Goal: Information Seeking & Learning: Find contact information

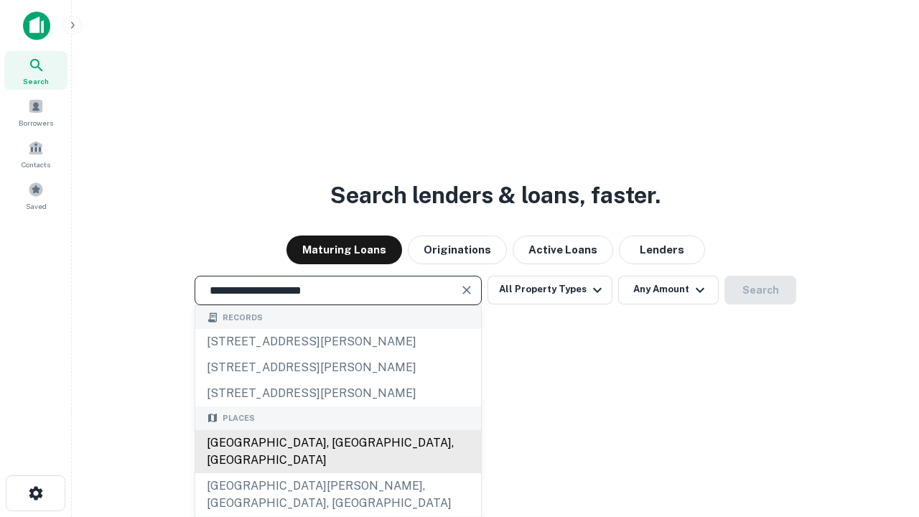
click at [337, 473] on div "Santa Monica, CA, USA" at bounding box center [338, 451] width 286 height 43
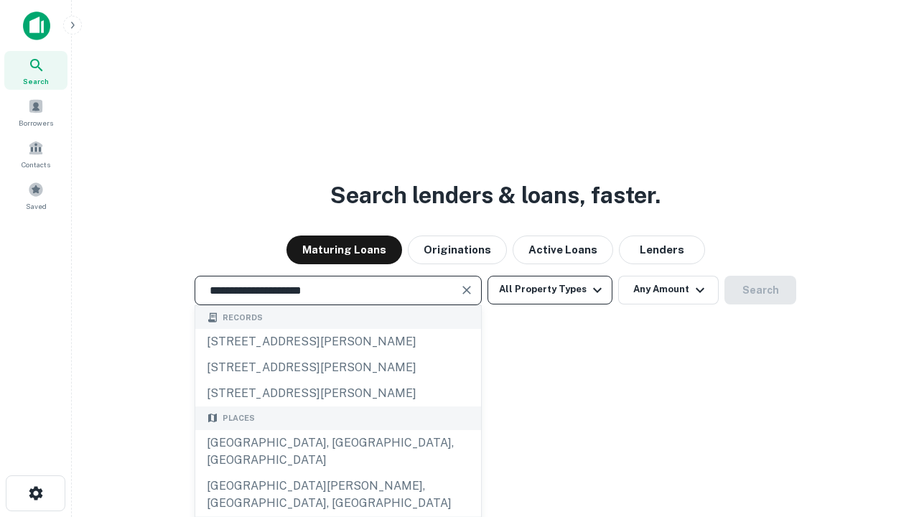
click at [550, 289] on button "All Property Types" at bounding box center [549, 290] width 125 height 29
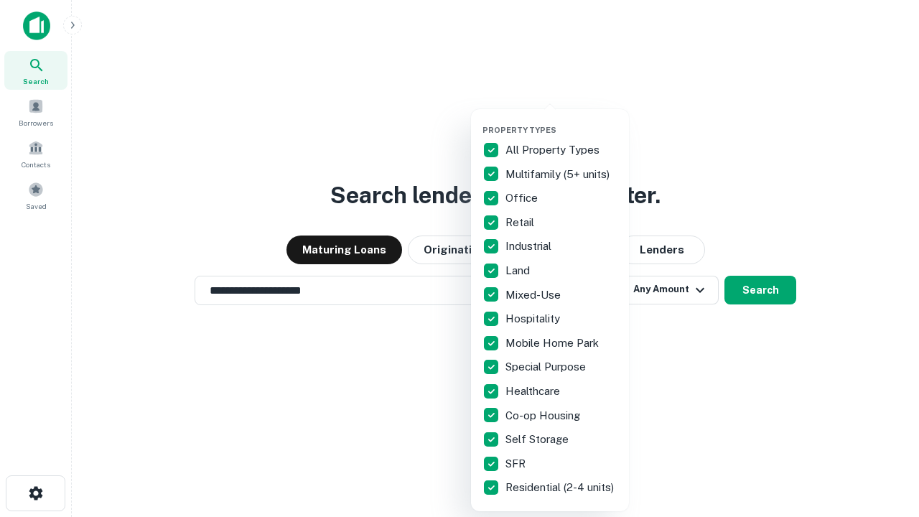
type input "**********"
click at [561, 121] on button "button" at bounding box center [561, 121] width 158 height 1
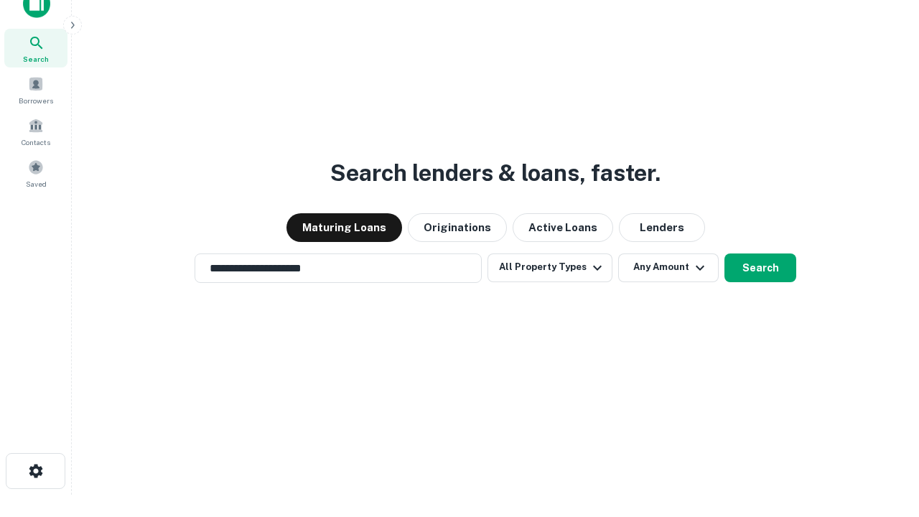
scroll to position [9, 173]
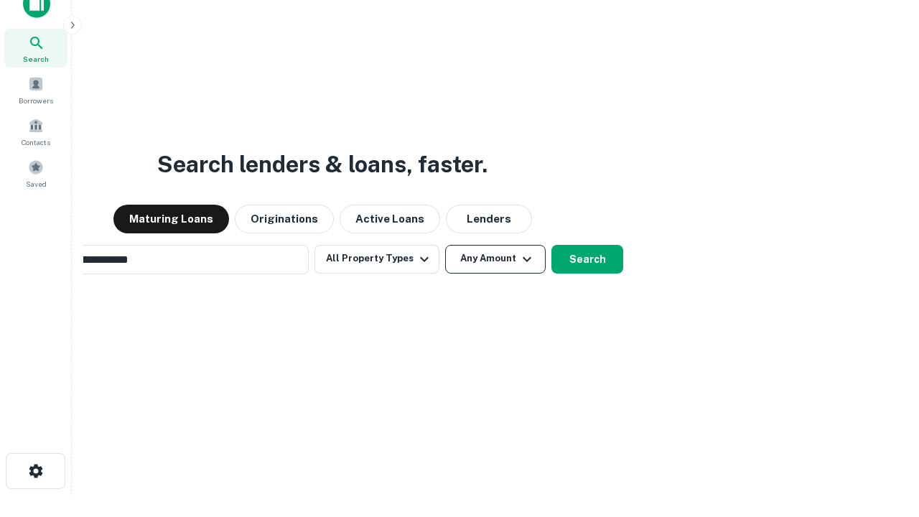
click at [445, 245] on button "Any Amount" at bounding box center [495, 259] width 101 height 29
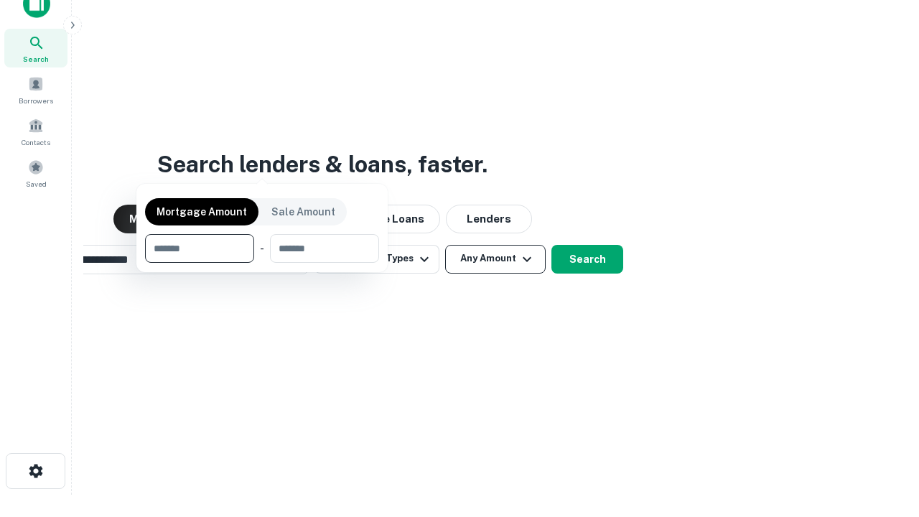
scroll to position [103, 406]
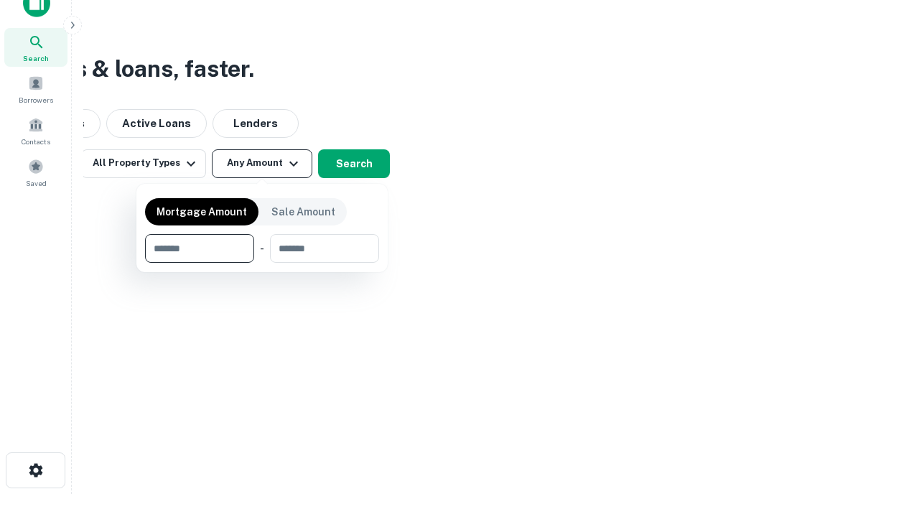
type input "*******"
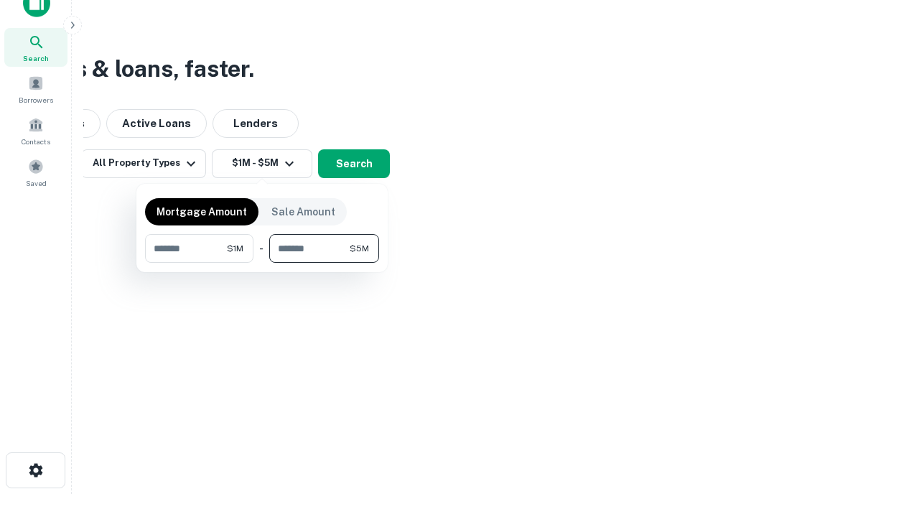
type input "*******"
click at [262, 263] on button "button" at bounding box center [262, 263] width 234 height 1
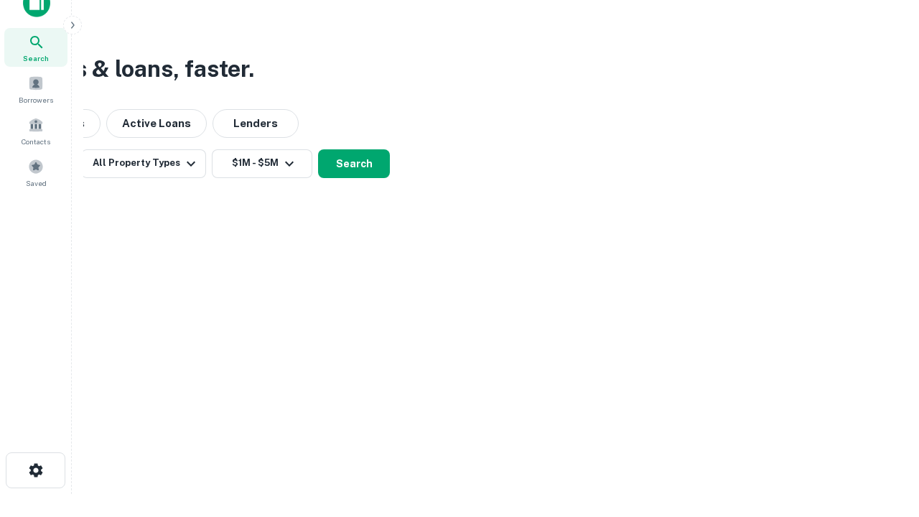
scroll to position [9, 265]
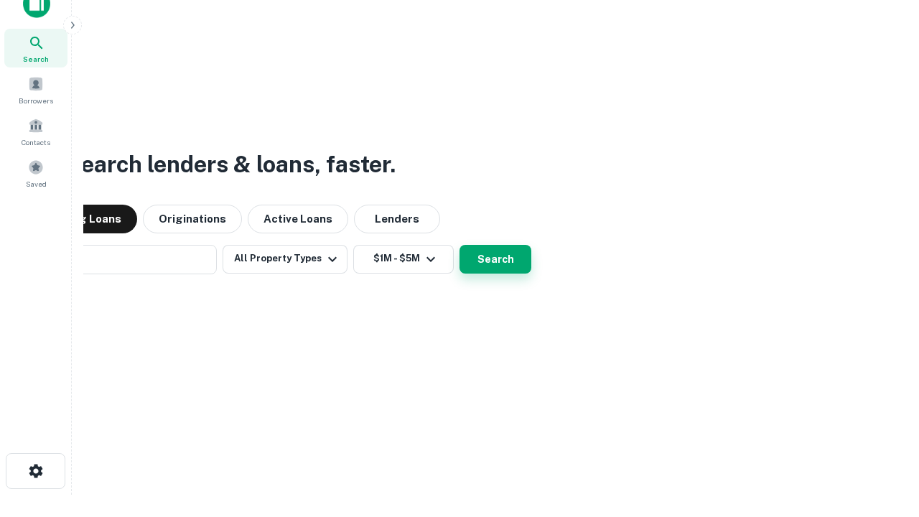
click at [459, 245] on button "Search" at bounding box center [495, 259] width 72 height 29
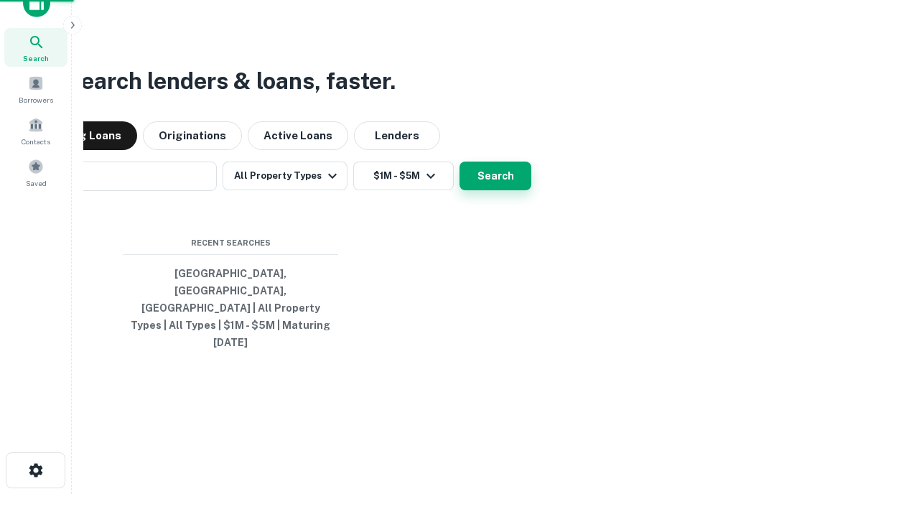
scroll to position [38, 406]
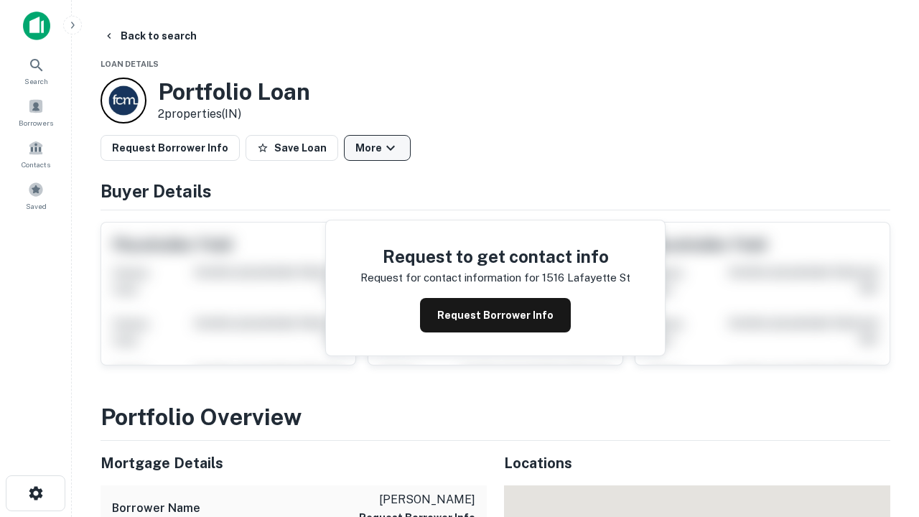
click at [377, 148] on button "More" at bounding box center [377, 148] width 67 height 26
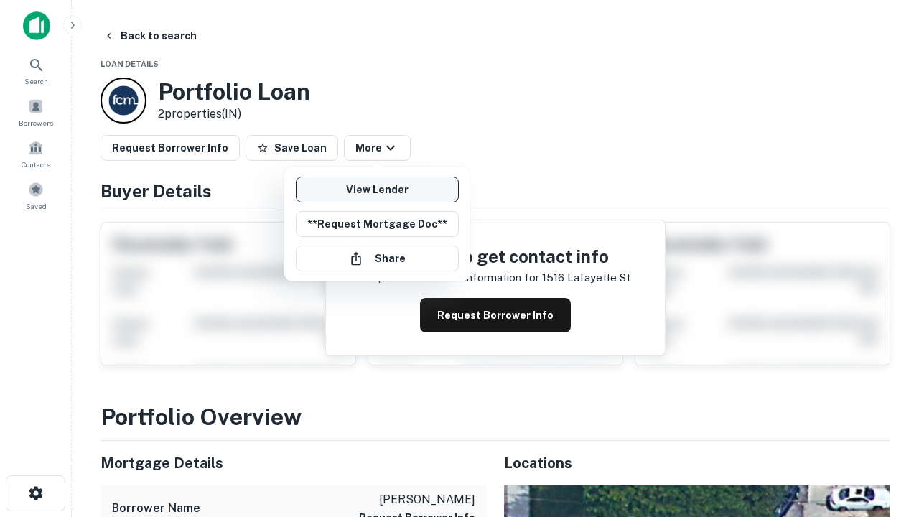
click at [377, 190] on link "View Lender" at bounding box center [377, 190] width 163 height 26
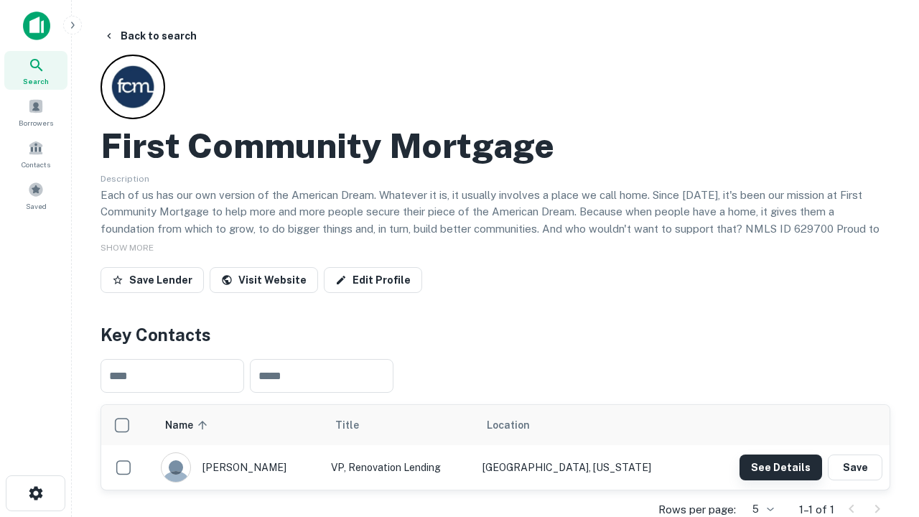
click at [780, 467] on button "See Details" at bounding box center [780, 467] width 83 height 26
